Goal: Navigation & Orientation: Go to known website

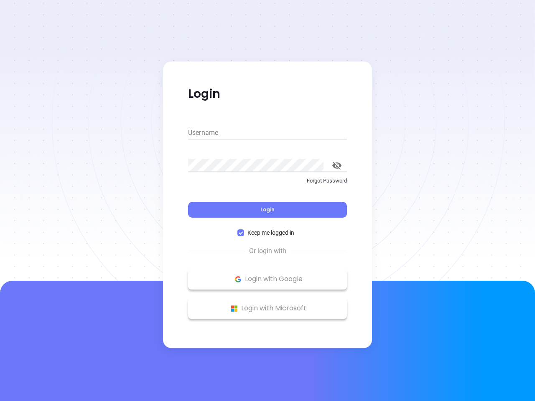
click at [267, 200] on div "Login" at bounding box center [267, 205] width 159 height 26
click at [267, 133] on input "Username" at bounding box center [267, 132] width 159 height 13
click at [337, 165] on icon "toggle password visibility" at bounding box center [336, 166] width 9 height 8
click at [267, 210] on span "Login" at bounding box center [267, 209] width 14 height 7
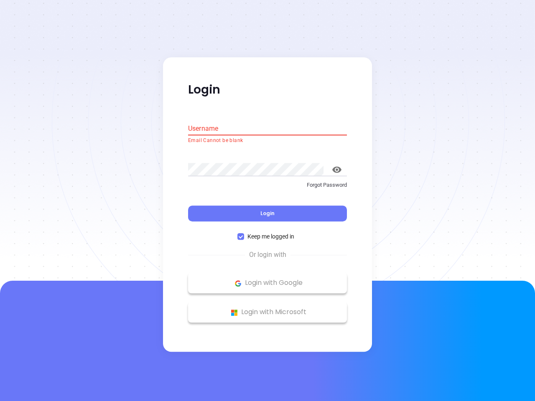
click at [267, 233] on span "Keep me logged in" at bounding box center [270, 236] width 53 height 9
click at [244, 233] on input "Keep me logged in" at bounding box center [240, 236] width 7 height 7
checkbox input "false"
click at [267, 279] on p "Login with Google" at bounding box center [267, 283] width 150 height 13
click at [267, 308] on p "Login with Microsoft" at bounding box center [267, 312] width 150 height 13
